Goal: Task Accomplishment & Management: Manage account settings

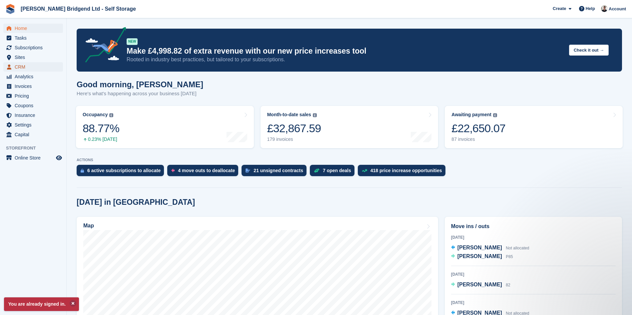
click at [25, 68] on span "CRM" at bounding box center [35, 66] width 40 height 9
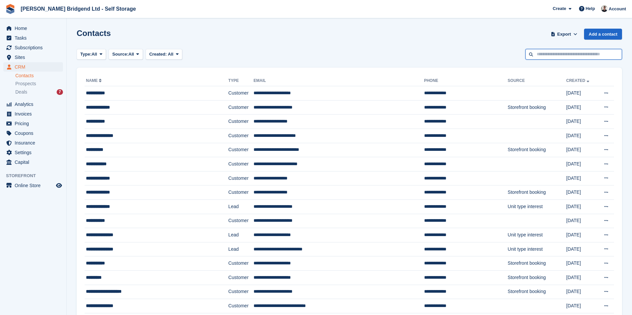
click at [568, 55] on input "text" at bounding box center [573, 54] width 97 height 11
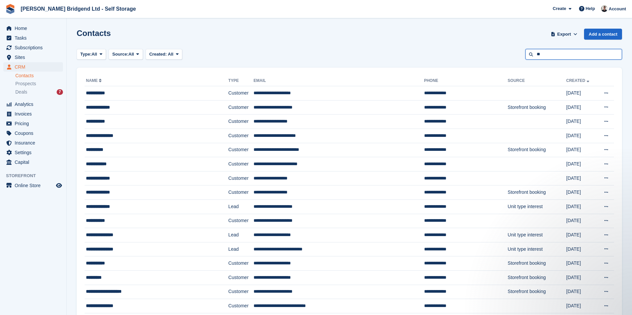
type input "*"
type input "***"
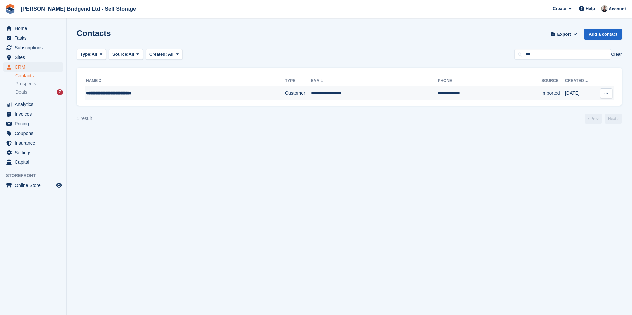
click at [205, 90] on div "**********" at bounding box center [163, 93] width 155 height 7
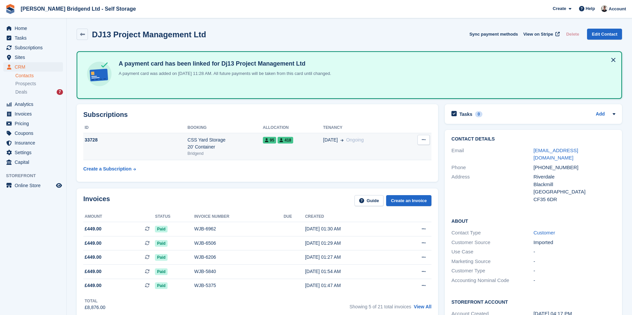
click at [229, 149] on div "CSS Yard Storage 20' Container" at bounding box center [225, 144] width 75 height 14
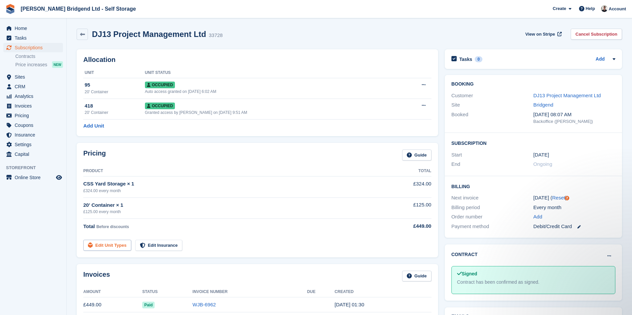
click at [111, 247] on link "Edit Unit Types" at bounding box center [107, 245] width 48 height 11
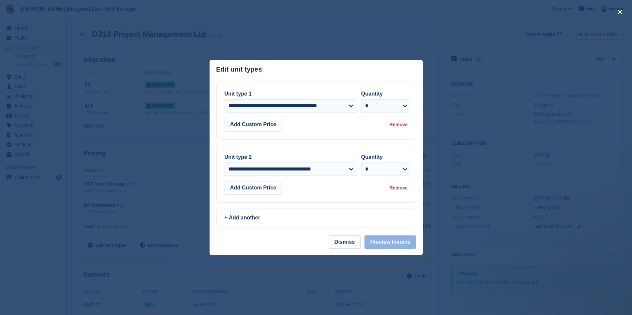
click at [393, 126] on div "Remove" at bounding box center [398, 124] width 18 height 7
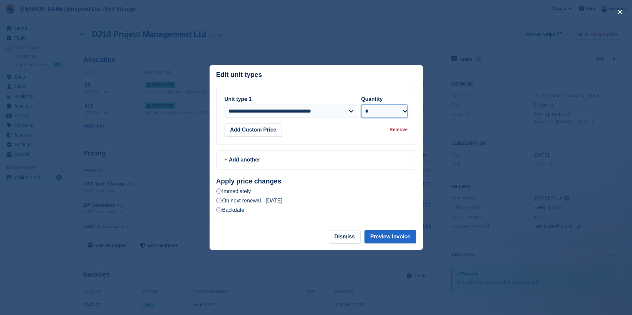
click at [380, 115] on select "* * * * * * * * * ** ** ** ** ** ** ** ** ** ** ** ** ** ** ** ** ** ** ** ** *…" at bounding box center [384, 111] width 47 height 13
select select "*"
click at [361, 105] on select "* * * * * * * * * ** ** ** ** ** ** ** ** ** ** ** ** ** ** ** ** ** ** ** ** *…" at bounding box center [384, 111] width 47 height 13
click at [394, 236] on button "Preview Invoice" at bounding box center [389, 236] width 51 height 13
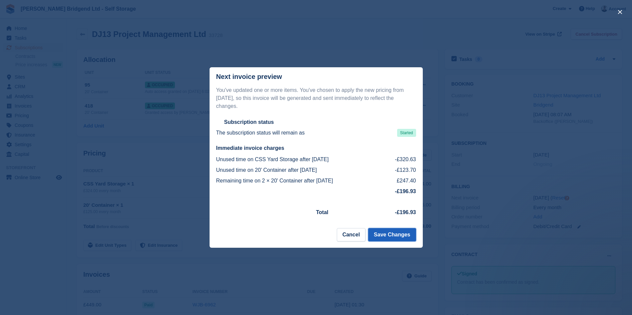
click at [391, 233] on button "Save Changes" at bounding box center [392, 234] width 48 height 13
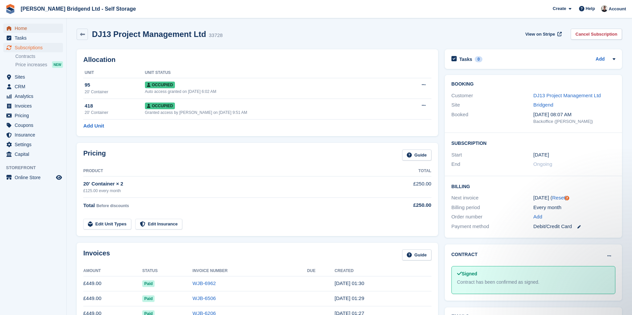
click at [37, 28] on span "Home" at bounding box center [35, 28] width 40 height 9
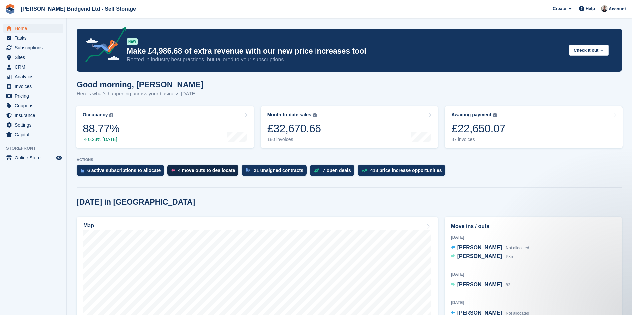
click at [210, 171] on div "4 move outs to deallocate" at bounding box center [206, 170] width 57 height 5
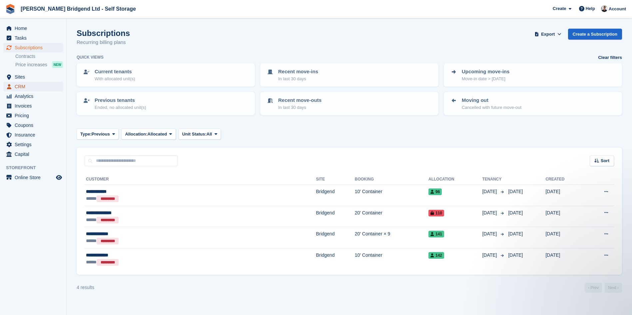
click at [32, 85] on span "CRM" at bounding box center [35, 86] width 40 height 9
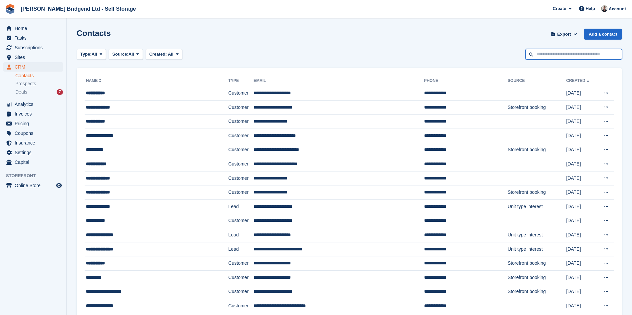
click at [546, 56] on input "text" at bounding box center [573, 54] width 97 height 11
type input "***"
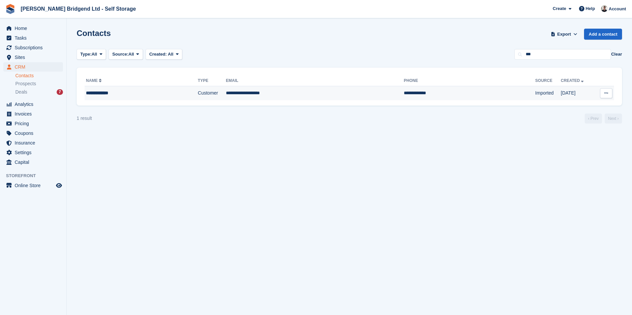
click at [209, 96] on td "Customer" at bounding box center [212, 93] width 28 height 14
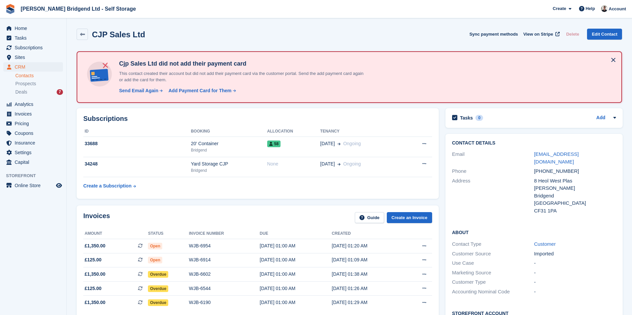
scroll to position [33, 0]
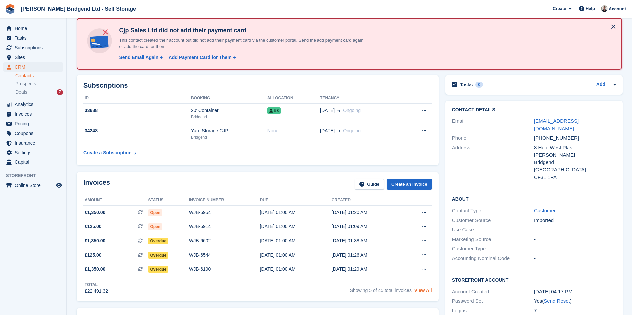
click at [418, 290] on link "View All" at bounding box center [423, 290] width 18 height 5
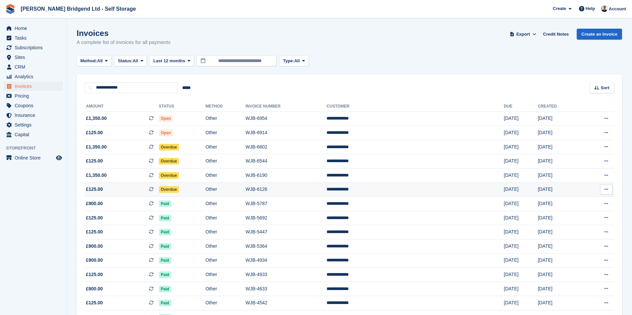
click at [197, 192] on td "Overdue" at bounding box center [182, 190] width 47 height 14
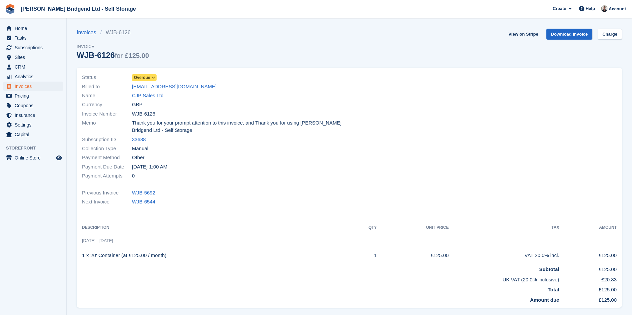
click at [151, 75] on span at bounding box center [153, 77] width 5 height 5
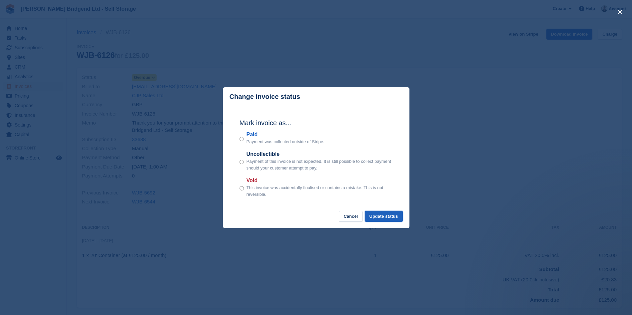
click at [378, 217] on button "Update status" at bounding box center [384, 216] width 38 height 11
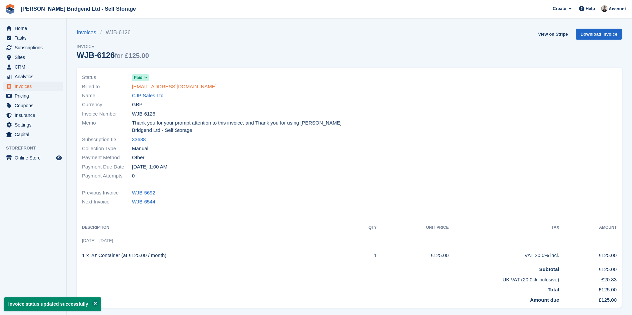
click at [174, 86] on link "admin@cjpsales.co.uk" at bounding box center [174, 87] width 85 height 8
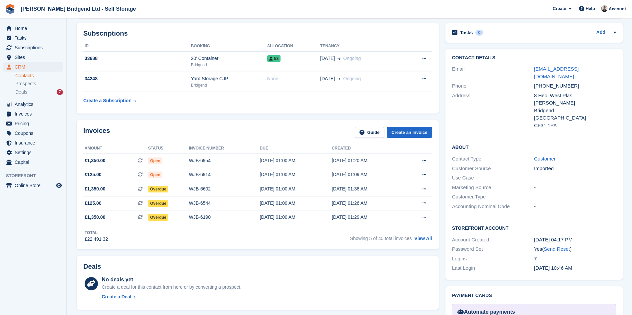
scroll to position [133, 0]
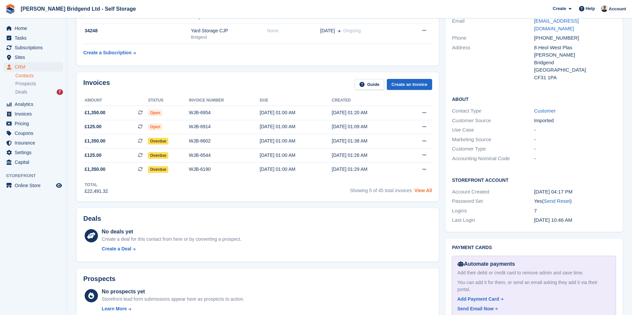
click at [424, 189] on link "View All" at bounding box center [423, 190] width 18 height 5
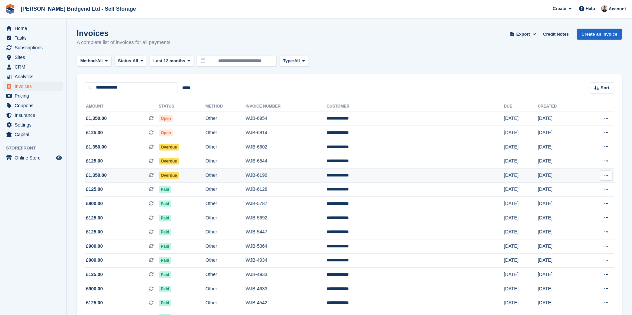
click at [206, 175] on td "Overdue" at bounding box center [182, 176] width 47 height 14
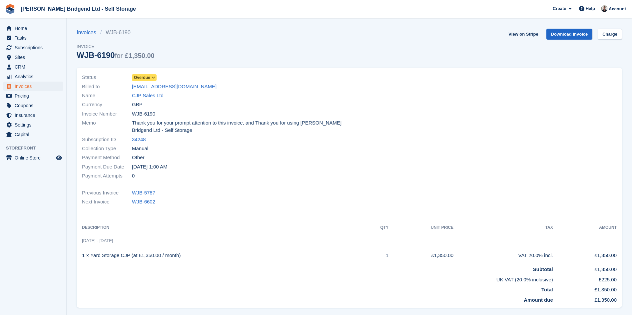
click at [150, 75] on span "Overdue" at bounding box center [144, 77] width 25 height 7
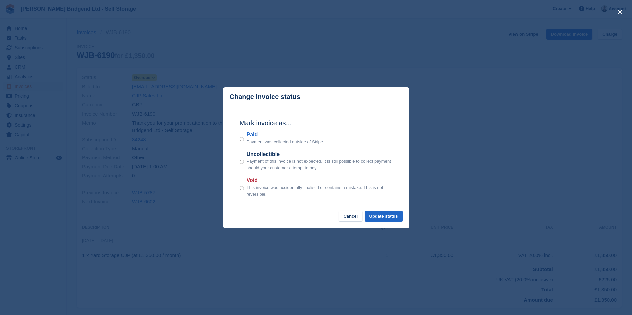
click at [245, 143] on div "Paid Payment was collected outside of Stripe." at bounding box center [315, 138] width 153 height 15
click at [382, 218] on button "Update status" at bounding box center [384, 216] width 38 height 11
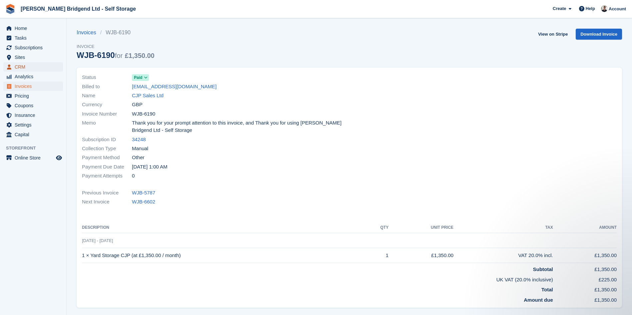
click at [45, 67] on span "CRM" at bounding box center [35, 66] width 40 height 9
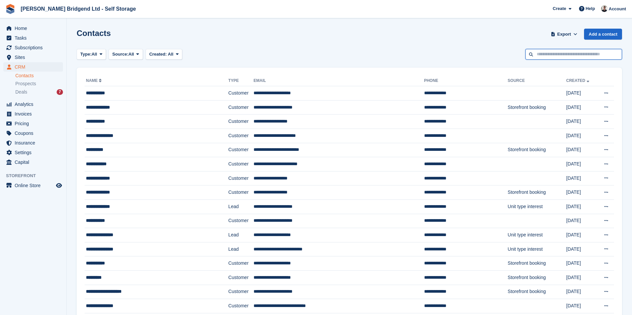
click at [560, 56] on input "text" at bounding box center [573, 54] width 97 height 11
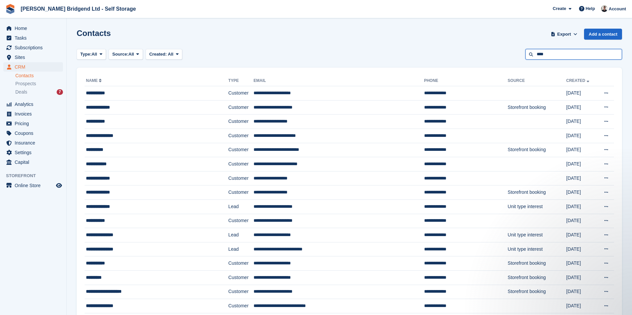
type input "****"
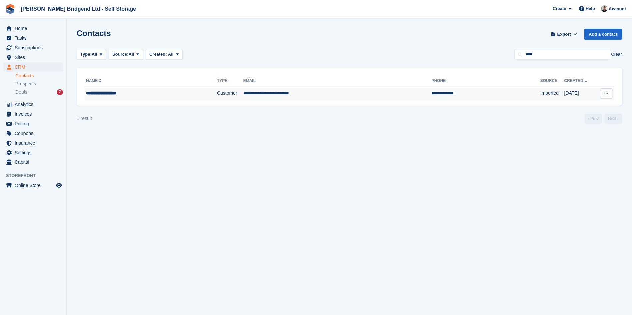
click at [333, 95] on td "**********" at bounding box center [337, 93] width 189 height 14
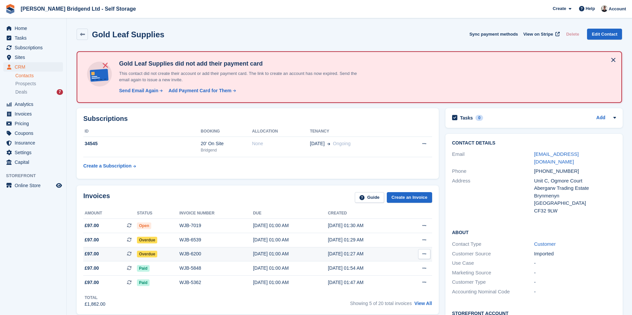
click at [222, 258] on td "WJB-6200" at bounding box center [216, 254] width 74 height 14
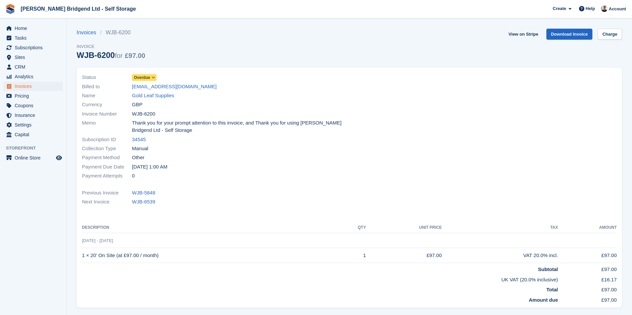
click at [149, 78] on span "Overdue" at bounding box center [142, 78] width 16 height 6
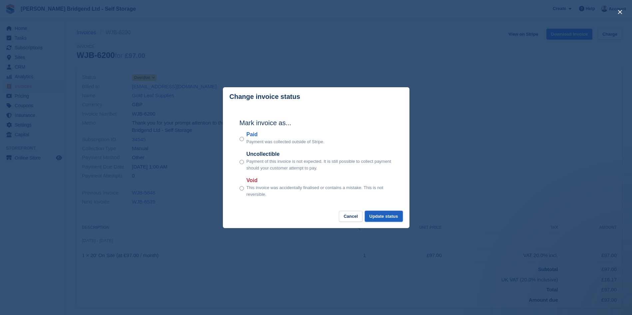
click at [392, 217] on button "Update status" at bounding box center [384, 216] width 38 height 11
